Goal: Find specific page/section: Find specific page/section

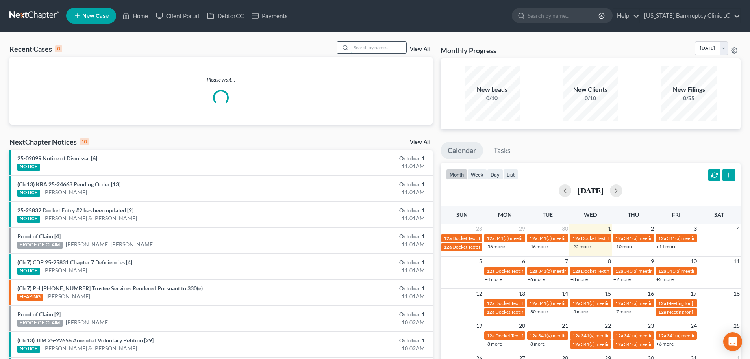
click at [369, 46] on input "search" at bounding box center [378, 47] width 55 height 11
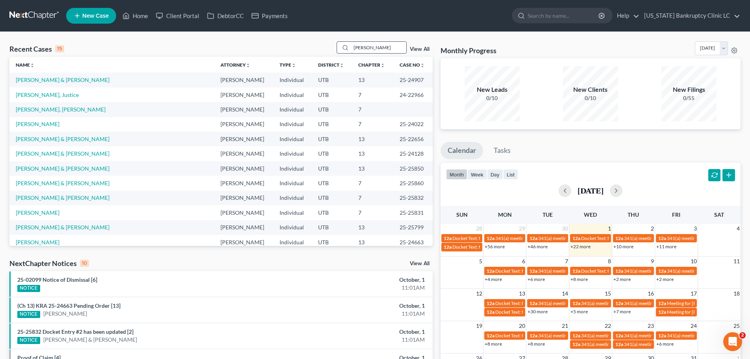
type input "[PERSON_NAME]"
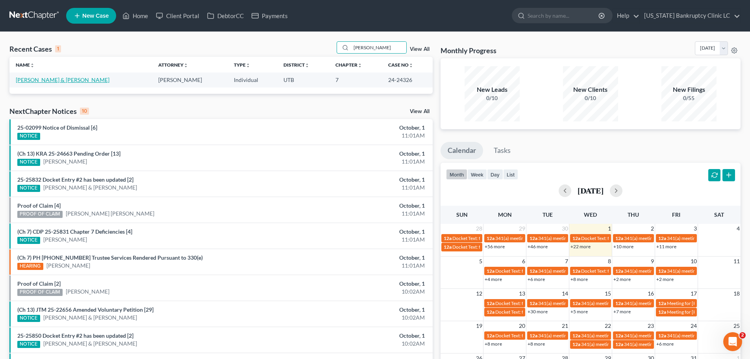
click at [56, 79] on link "[PERSON_NAME] & [PERSON_NAME]" at bounding box center [63, 79] width 94 height 7
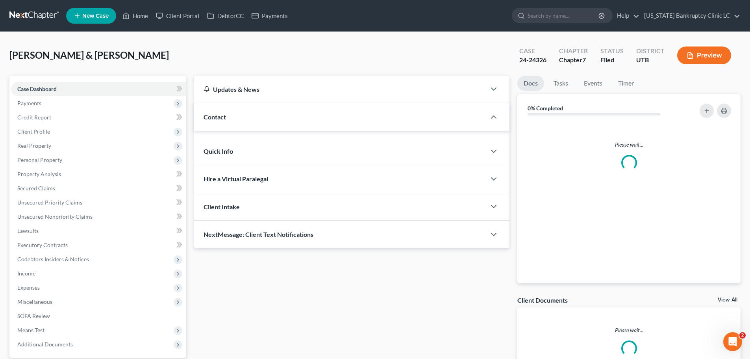
drag, startPoint x: 72, startPoint y: 76, endPoint x: 37, endPoint y: 78, distance: 34.3
click at [37, 78] on div "Case Dashboard Payments Invoices Payments Payments Credit Report Client Profile…" at bounding box center [97, 217] width 177 height 282
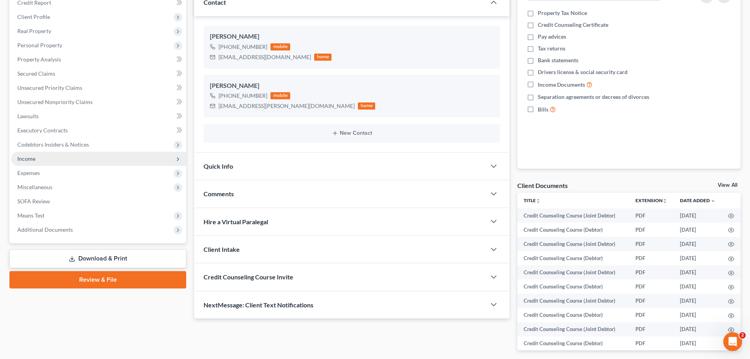
scroll to position [148, 0]
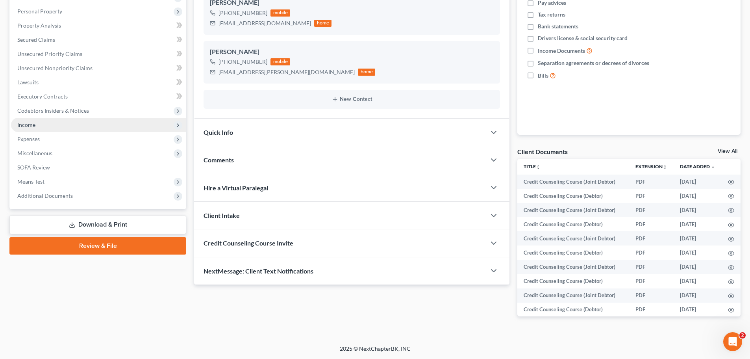
click at [54, 120] on span "Income" at bounding box center [98, 125] width 175 height 14
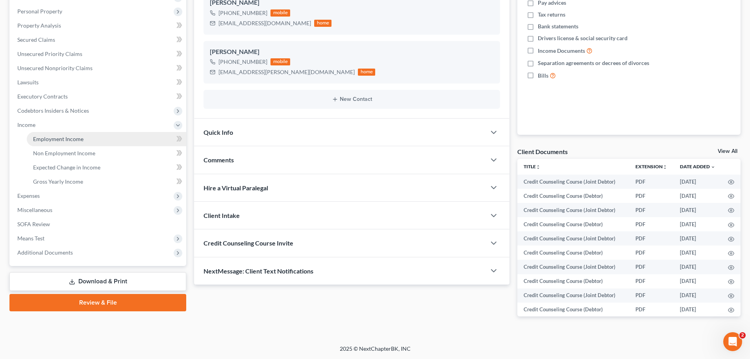
click at [57, 139] on span "Employment Income" at bounding box center [58, 139] width 50 height 7
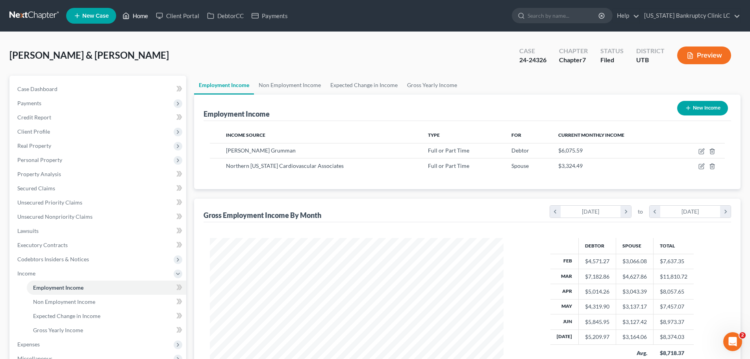
click at [142, 16] on link "Home" at bounding box center [135, 16] width 33 height 14
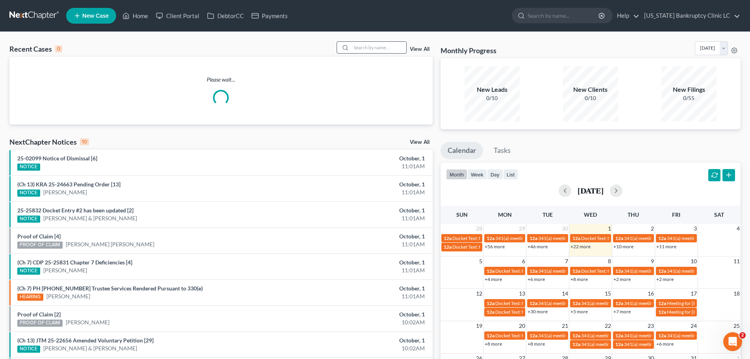
click at [362, 46] on input "search" at bounding box center [378, 47] width 55 height 11
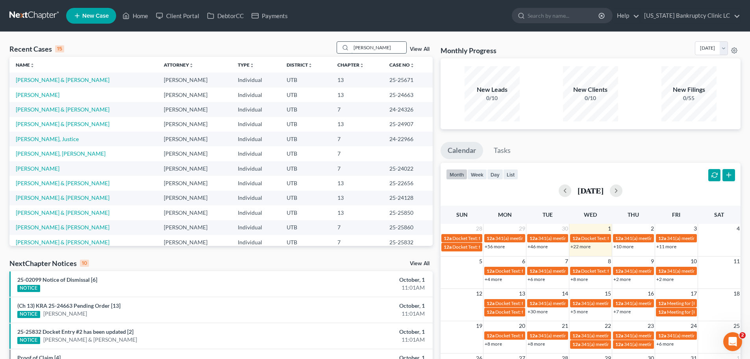
type input "[PERSON_NAME]"
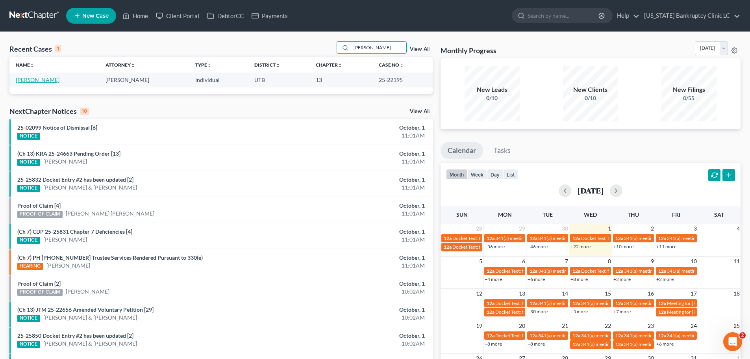
click at [28, 78] on link "[PERSON_NAME]" at bounding box center [38, 79] width 44 height 7
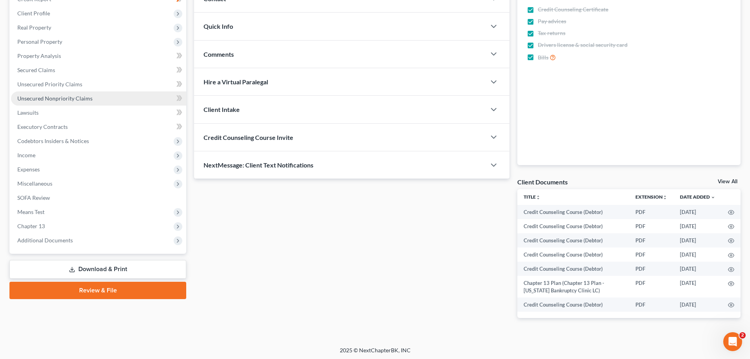
scroll to position [120, 0]
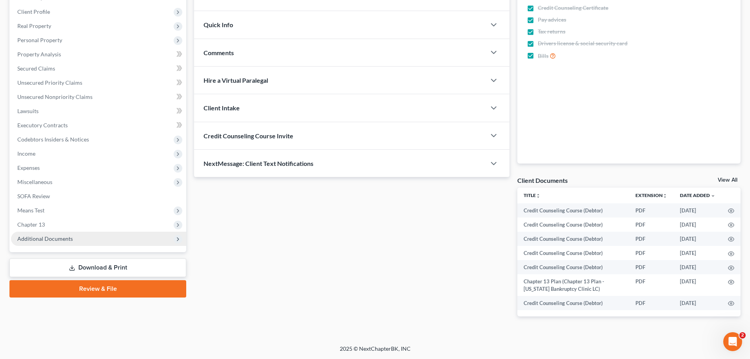
click at [41, 239] on span "Additional Documents" at bounding box center [45, 238] width 56 height 7
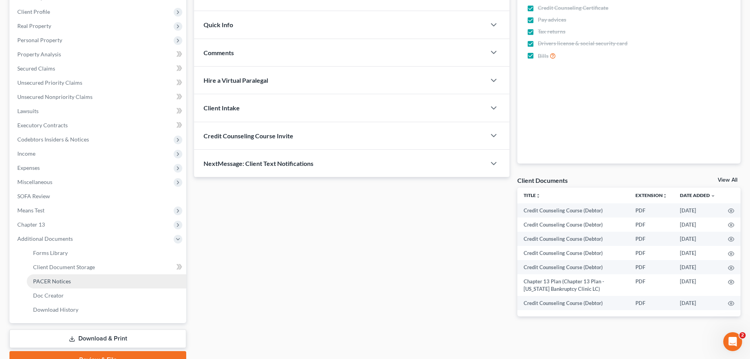
click at [62, 280] on span "PACER Notices" at bounding box center [52, 281] width 38 height 7
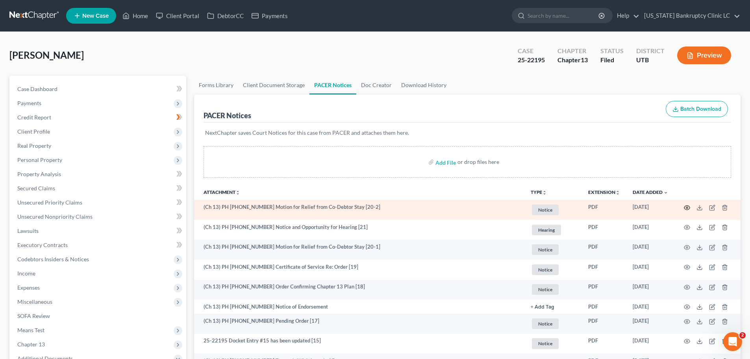
click at [689, 208] on icon "button" at bounding box center [687, 207] width 6 height 6
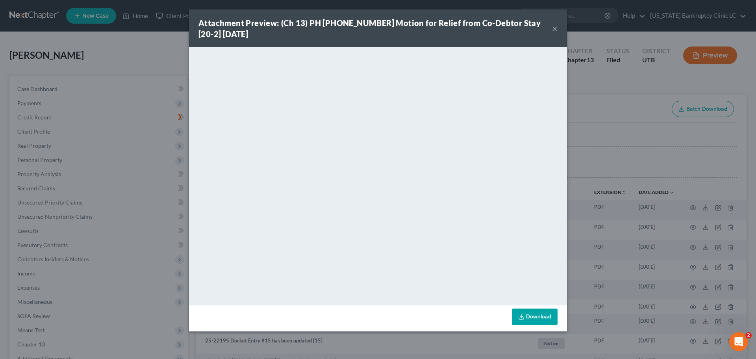
click at [553, 28] on button "×" at bounding box center [555, 28] width 6 height 9
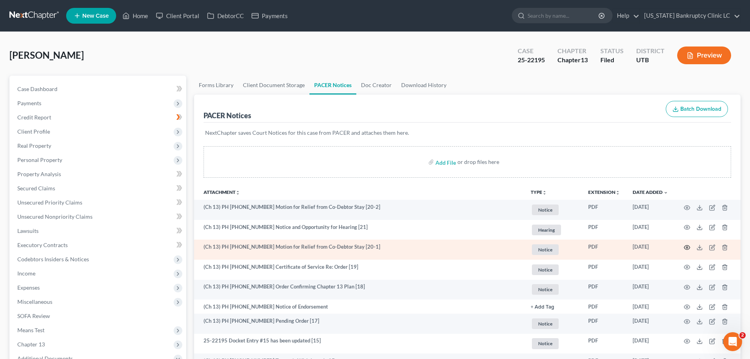
click at [687, 248] on circle "button" at bounding box center [688, 248] width 2 height 2
